Goal: Information Seeking & Learning: Compare options

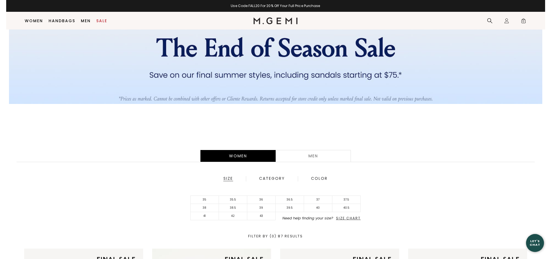
scroll to position [42, 0]
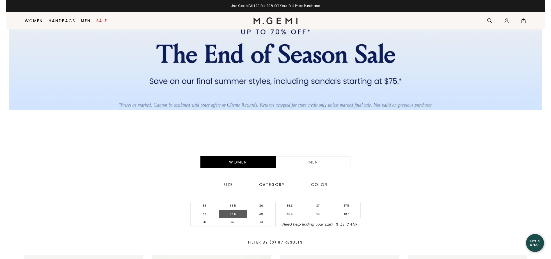
click at [233, 214] on body "in available credit Go Back Skip to content Free Shipping for Cliente Rewards M…" at bounding box center [275, 87] width 539 height 259
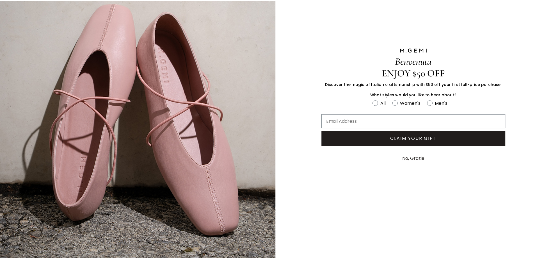
scroll to position [48, 0]
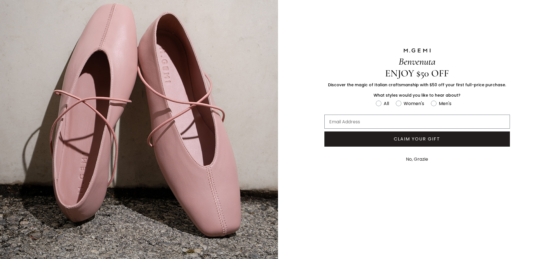
click at [415, 158] on button "No, Grazie" at bounding box center [417, 159] width 28 height 14
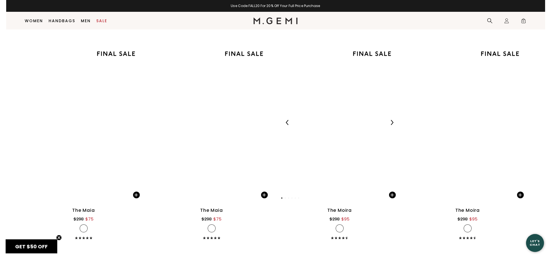
scroll to position [4067, 0]
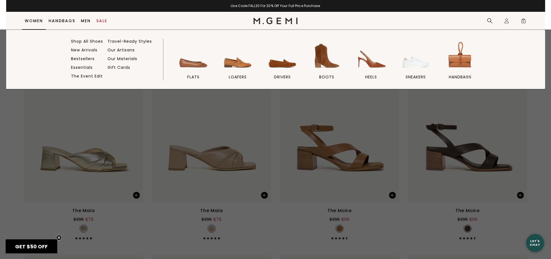
click at [36, 22] on link "Women" at bounding box center [34, 21] width 18 height 4
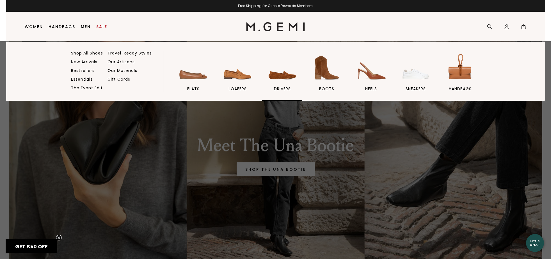
click at [280, 88] on span "drivers" at bounding box center [282, 88] width 17 height 5
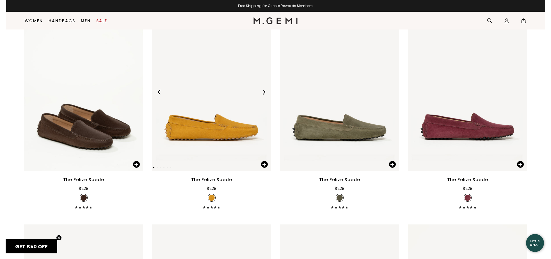
scroll to position [136, 0]
click at [480, 92] on img at bounding box center [467, 92] width 119 height 159
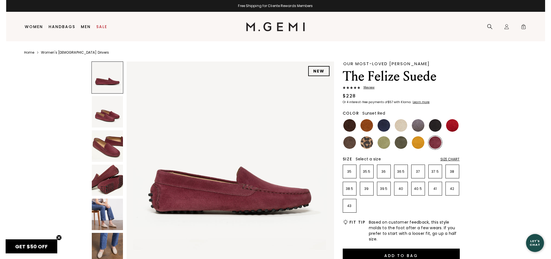
click at [453, 130] on img at bounding box center [452, 125] width 13 height 13
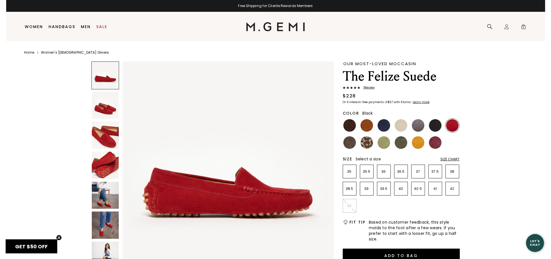
click at [435, 126] on img at bounding box center [435, 125] width 13 height 13
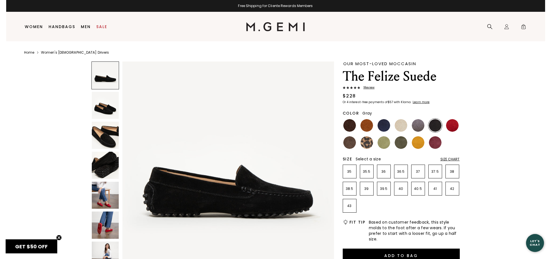
click at [420, 126] on img at bounding box center [418, 125] width 13 height 13
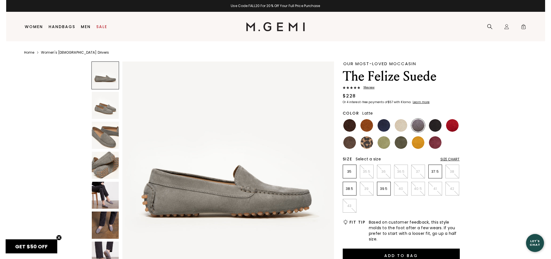
click at [396, 126] on img at bounding box center [401, 125] width 13 height 13
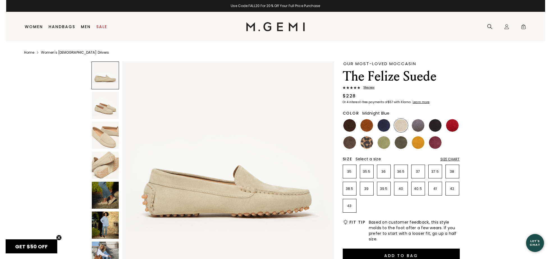
click at [384, 128] on img at bounding box center [384, 125] width 13 height 13
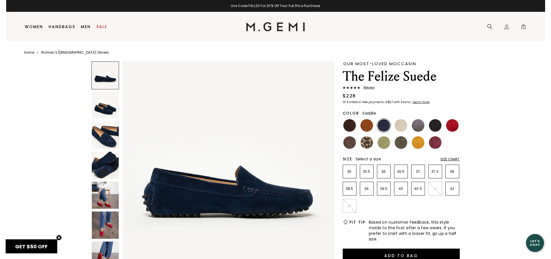
click at [365, 126] on img at bounding box center [367, 125] width 13 height 13
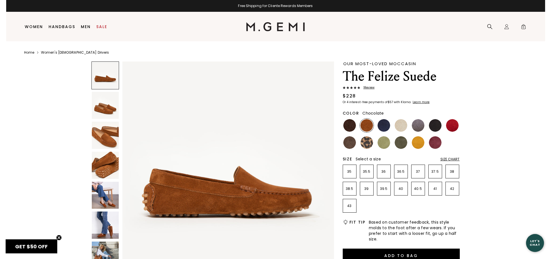
click at [351, 126] on img at bounding box center [350, 125] width 13 height 13
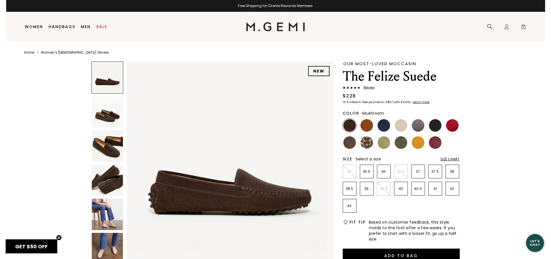
click at [351, 146] on img at bounding box center [350, 142] width 13 height 13
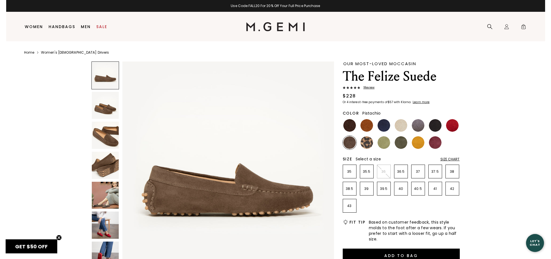
click at [383, 142] on img at bounding box center [384, 142] width 13 height 13
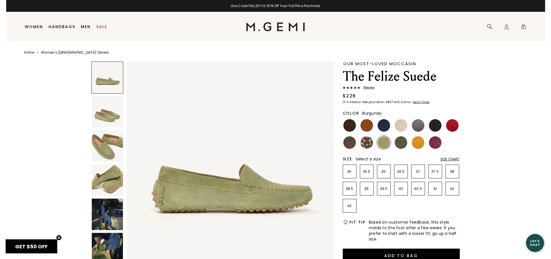
click at [437, 142] on img at bounding box center [435, 142] width 13 height 13
